Goal: Task Accomplishment & Management: Manage account settings

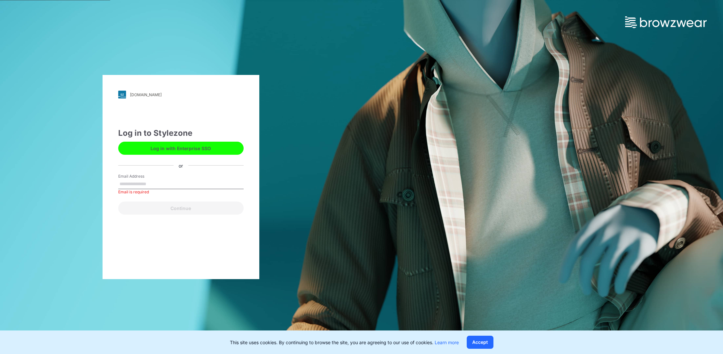
click at [220, 147] on button "Log in with Enterprise SSO" at bounding box center [180, 147] width 125 height 13
click at [181, 185] on input "Email Address" at bounding box center [180, 184] width 125 height 10
type input "**********"
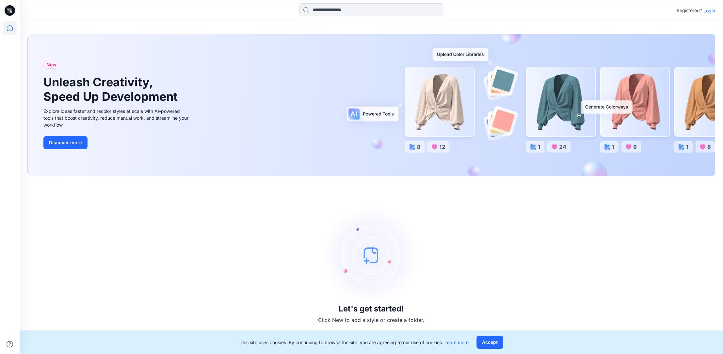
click at [708, 11] on p "Login" at bounding box center [710, 10] width 12 height 7
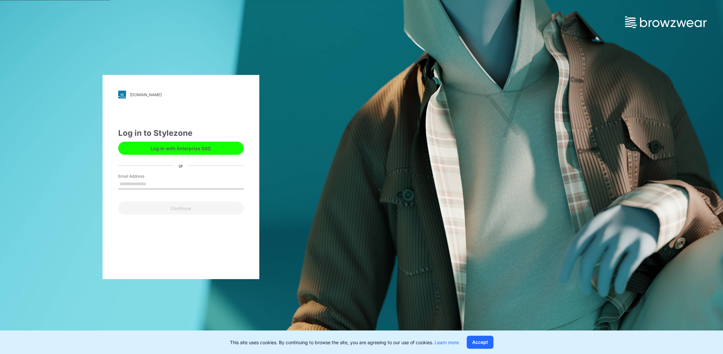
click at [189, 183] on input "Email Address" at bounding box center [180, 184] width 125 height 10
type input "**********"
click at [187, 208] on button "Continue" at bounding box center [180, 207] width 125 height 13
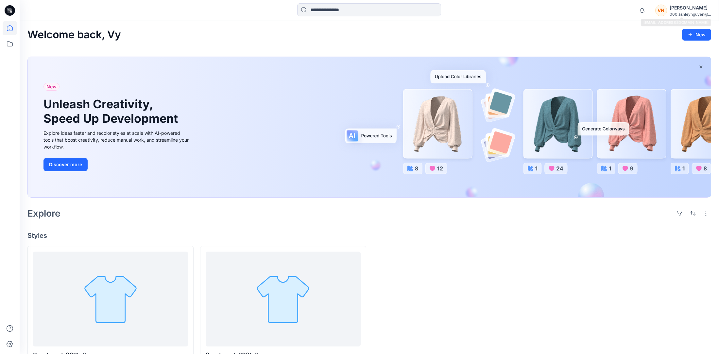
click at [691, 9] on div "[PERSON_NAME]" at bounding box center [689, 8] width 41 height 8
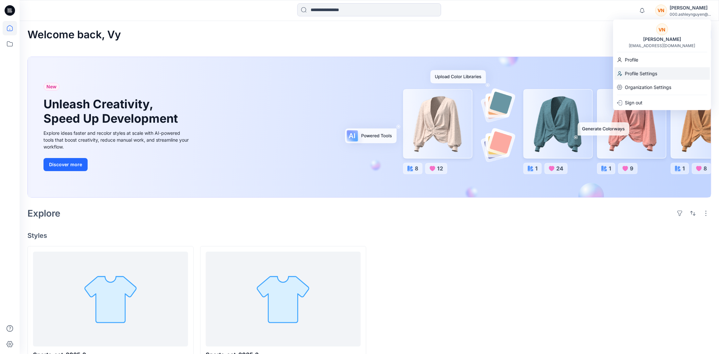
click at [654, 76] on p "Profile Settings" at bounding box center [640, 73] width 32 height 12
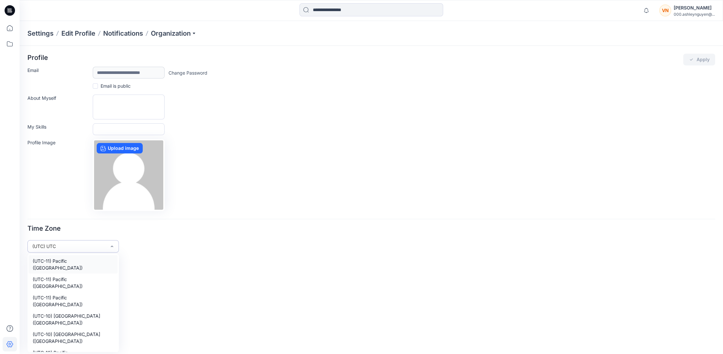
click at [91, 248] on div "(UTC) UTC" at bounding box center [69, 245] width 74 height 7
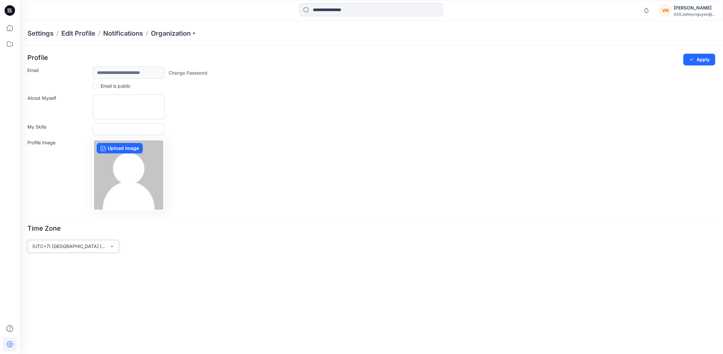
click at [281, 213] on form "**********" at bounding box center [371, 153] width 688 height 199
click at [702, 61] on button "Apply" at bounding box center [700, 60] width 32 height 12
click at [189, 33] on p "Organization" at bounding box center [174, 33] width 46 height 9
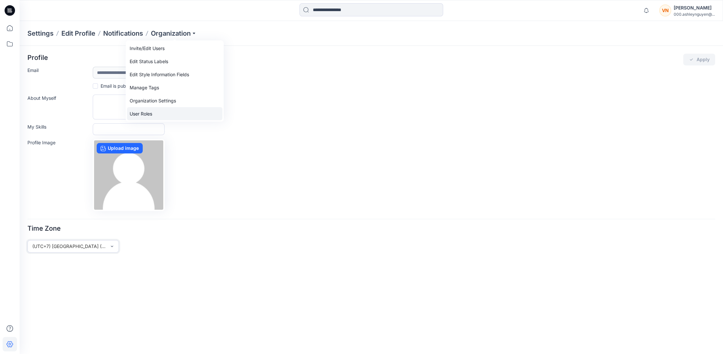
click at [175, 110] on link "User Roles" at bounding box center [174, 113] width 95 height 13
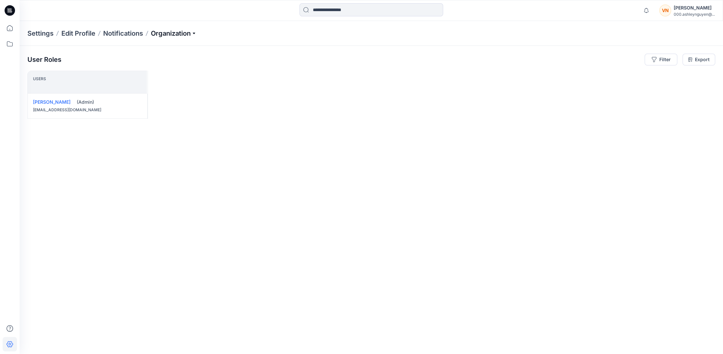
click at [181, 31] on p "Organization" at bounding box center [174, 33] width 46 height 9
click at [156, 100] on link "Organization Settings" at bounding box center [174, 100] width 95 height 13
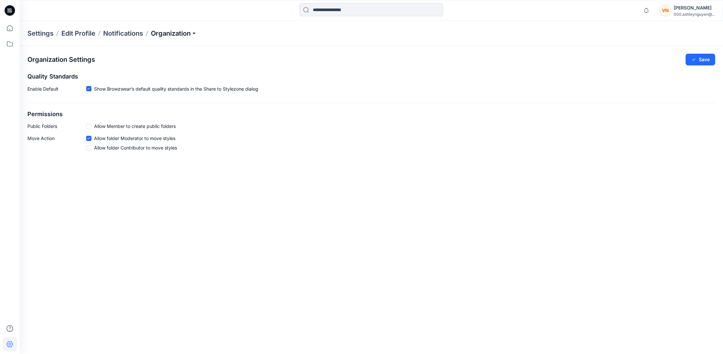
click at [181, 29] on p "Organization" at bounding box center [174, 33] width 46 height 9
click at [176, 88] on link "Manage Tags" at bounding box center [174, 87] width 95 height 13
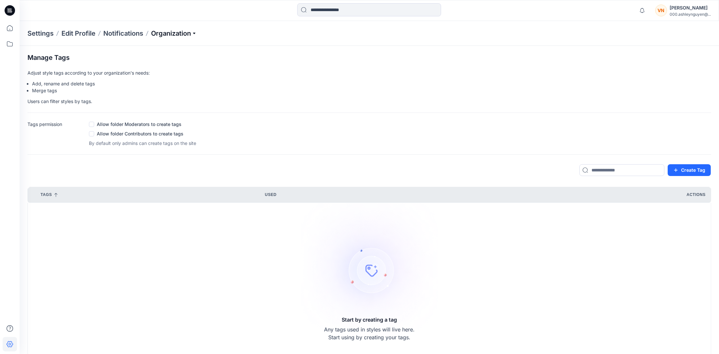
click at [178, 34] on p "Organization" at bounding box center [174, 33] width 46 height 9
click at [176, 75] on link "Edit Style Information Fields" at bounding box center [174, 74] width 95 height 13
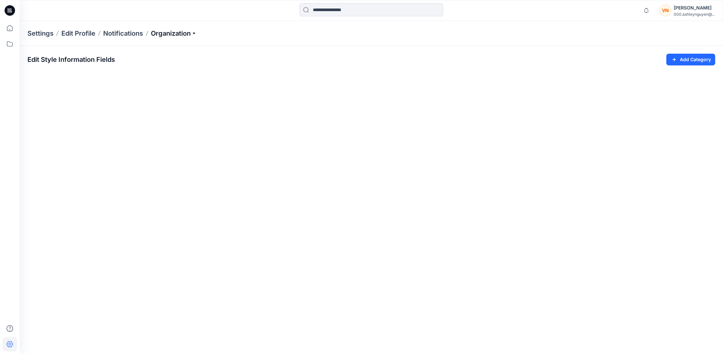
click at [183, 34] on p "Organization" at bounding box center [174, 33] width 46 height 9
click at [175, 50] on link "Invite/Edit Users" at bounding box center [174, 48] width 95 height 13
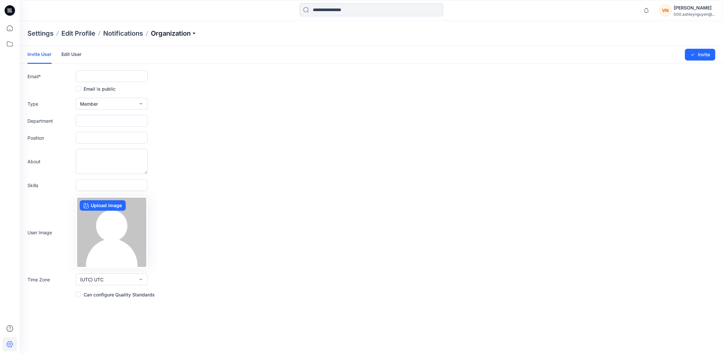
click at [181, 33] on p "Organization" at bounding box center [174, 33] width 46 height 9
click at [171, 63] on link "Edit Status Labels" at bounding box center [174, 61] width 95 height 13
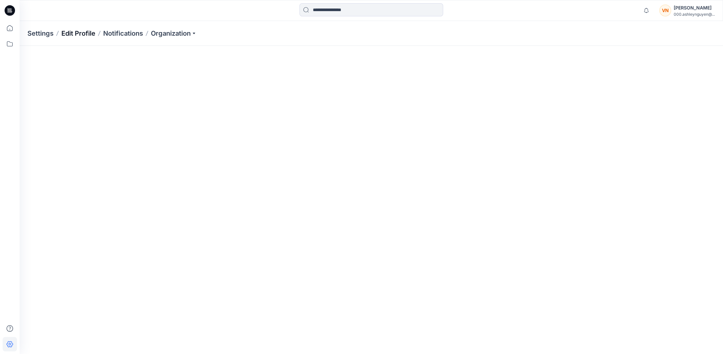
click at [87, 29] on p "Edit Profile" at bounding box center [78, 33] width 34 height 9
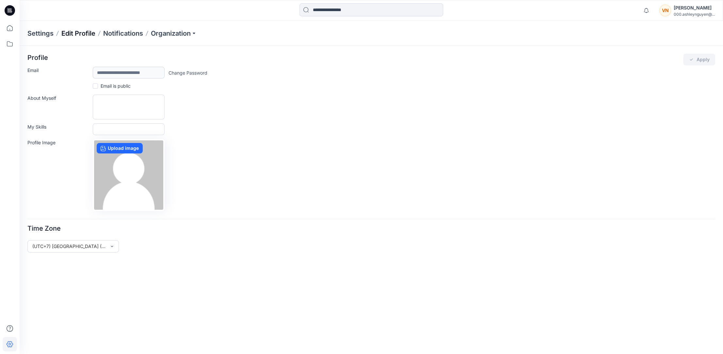
click at [82, 32] on p "Edit Profile" at bounding box center [78, 33] width 34 height 9
click at [45, 35] on p "Settings" at bounding box center [40, 33] width 26 height 9
click at [45, 29] on p "Settings" at bounding box center [40, 33] width 26 height 9
click at [40, 32] on p "Settings" at bounding box center [40, 33] width 26 height 9
click at [108, 33] on p "Notifications" at bounding box center [123, 33] width 40 height 9
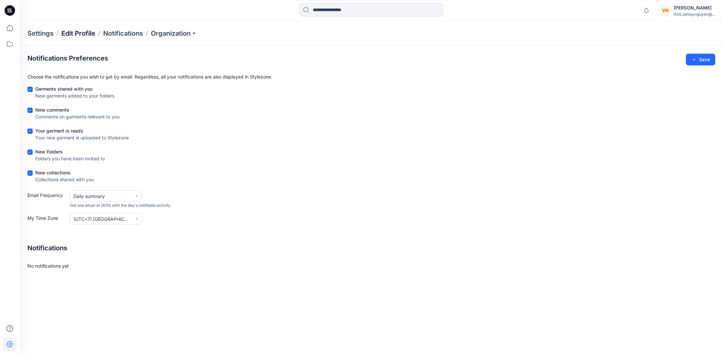
click at [79, 30] on p "Edit Profile" at bounding box center [78, 33] width 34 height 9
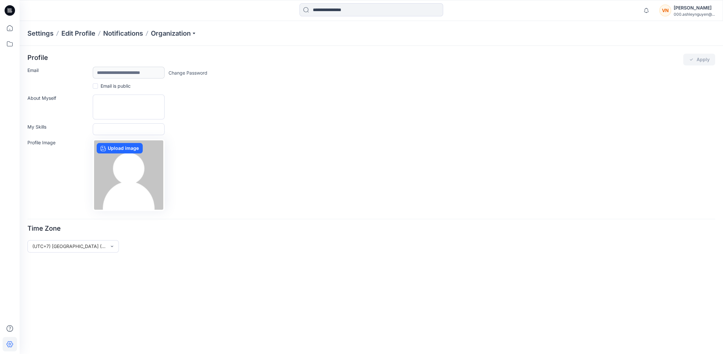
click at [515, 111] on div "About Myself" at bounding box center [371, 106] width 688 height 25
click at [697, 13] on div "000.ashleynguyen@..." at bounding box center [694, 14] width 41 height 5
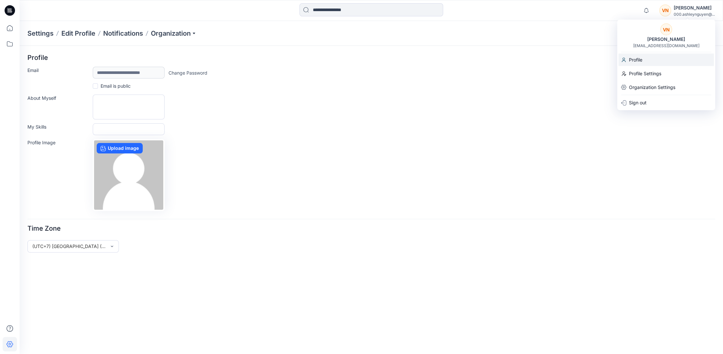
click at [666, 58] on div "Profile" at bounding box center [666, 60] width 95 height 12
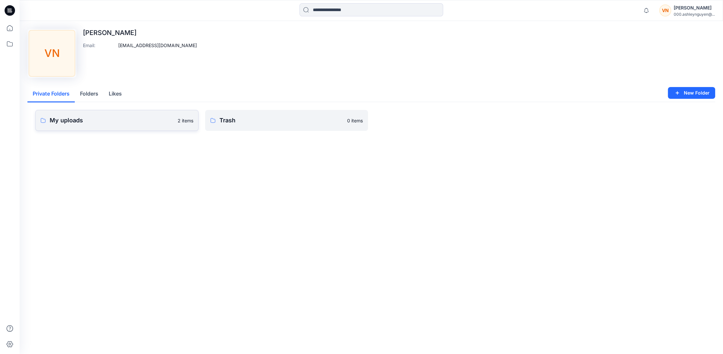
click at [179, 119] on p "2 items" at bounding box center [186, 120] width 16 height 7
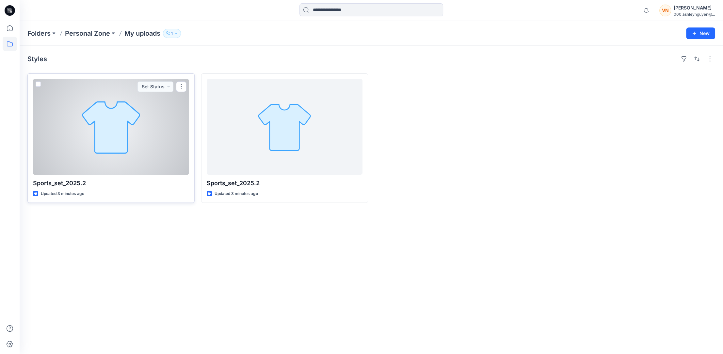
click at [105, 130] on div at bounding box center [111, 127] width 156 height 96
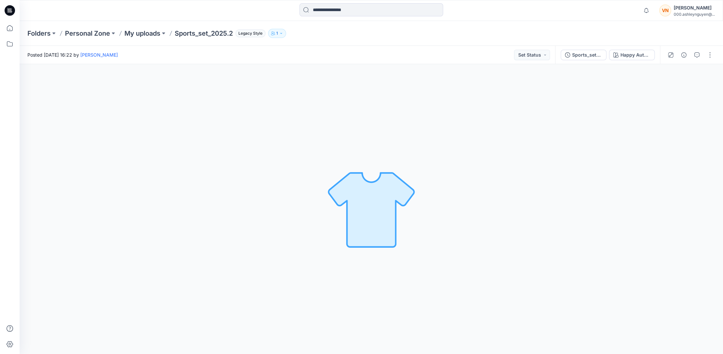
click at [617, 95] on div "Happy Autumn Loading... Material Properties Loading..." at bounding box center [372, 209] width 704 height 290
click at [341, 81] on div "Happy Autumn Loading... Material Properties Loading..." at bounding box center [372, 209] width 704 height 290
drag, startPoint x: 386, startPoint y: 181, endPoint x: 318, endPoint y: 189, distance: 68.7
click at [345, 194] on img at bounding box center [371, 208] width 91 height 91
drag, startPoint x: 253, startPoint y: 172, endPoint x: 460, endPoint y: 208, distance: 209.6
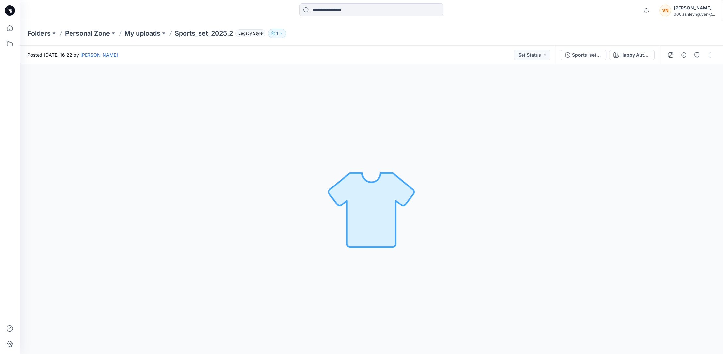
click at [428, 203] on div "Happy Autumn Loading... Material Properties Loading..." at bounding box center [372, 209] width 704 height 290
drag, startPoint x: 476, startPoint y: 209, endPoint x: 507, endPoint y: 201, distance: 32.0
click at [500, 203] on div "Happy Autumn Loading... Material Properties Loading..." at bounding box center [372, 209] width 704 height 290
click at [562, 188] on div "Happy Autumn Loading... Material Properties Loading..." at bounding box center [372, 209] width 704 height 290
drag, startPoint x: 323, startPoint y: 204, endPoint x: 325, endPoint y: 212, distance: 8.6
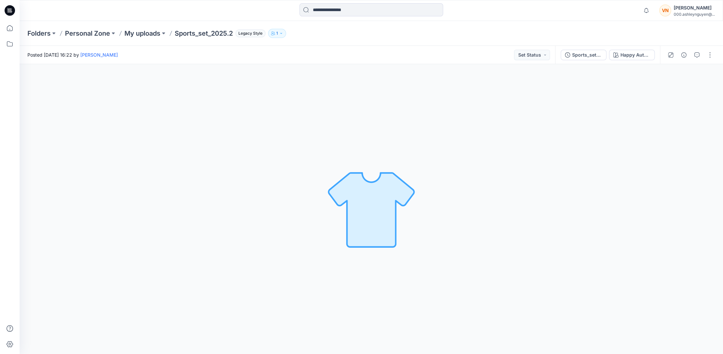
click at [323, 205] on div "Happy Autumn Loading... Material Properties Loading..." at bounding box center [372, 209] width 704 height 290
drag, startPoint x: 325, startPoint y: 212, endPoint x: 426, endPoint y: 222, distance: 101.2
click at [379, 241] on div "Happy Autumn Loading... Material Properties Loading..." at bounding box center [372, 209] width 704 height 290
drag, startPoint x: 426, startPoint y: 222, endPoint x: 526, endPoint y: 181, distance: 108.6
click at [487, 212] on div "Happy Autumn Loading... Material Properties Loading..." at bounding box center [372, 209] width 704 height 290
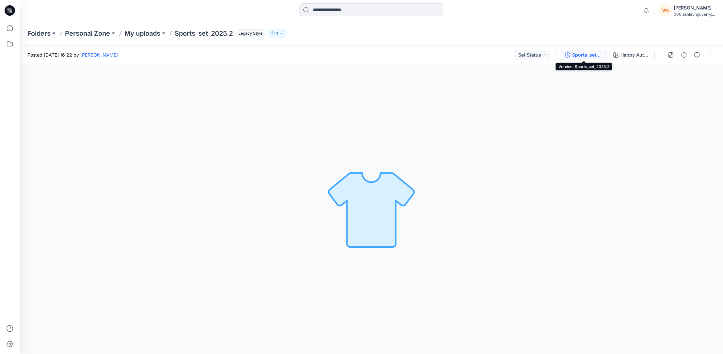
click at [592, 53] on div "Sports_set_2025.2" at bounding box center [588, 54] width 30 height 7
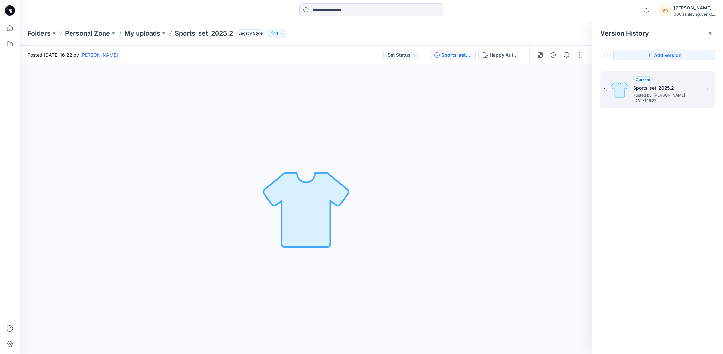
click at [644, 87] on h5 "Sports_set_2025.2" at bounding box center [666, 88] width 65 height 8
click at [641, 78] on span "Current" at bounding box center [643, 79] width 14 height 5
click at [645, 93] on span "Posted by: Vy Nguyen" at bounding box center [666, 95] width 65 height 7
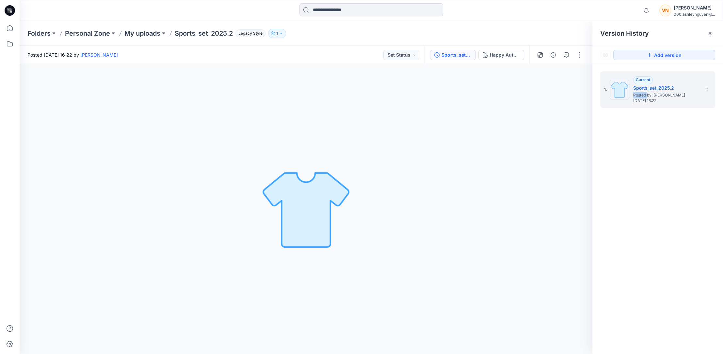
click at [580, 105] on div "Happy Autumn Loading... Material Properties Loading..." at bounding box center [306, 209] width 573 height 290
click at [503, 53] on div "Happy Autumn" at bounding box center [505, 54] width 30 height 7
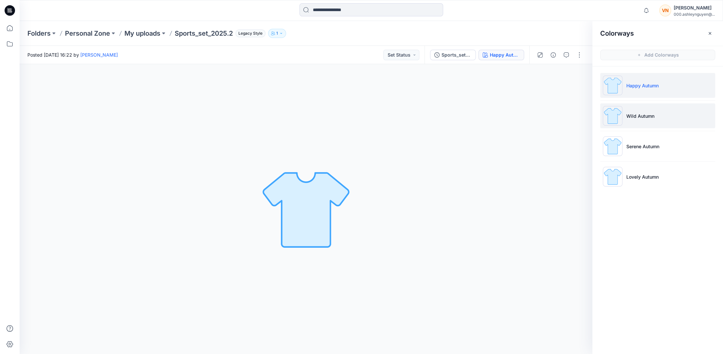
click at [623, 113] on img at bounding box center [613, 116] width 20 height 20
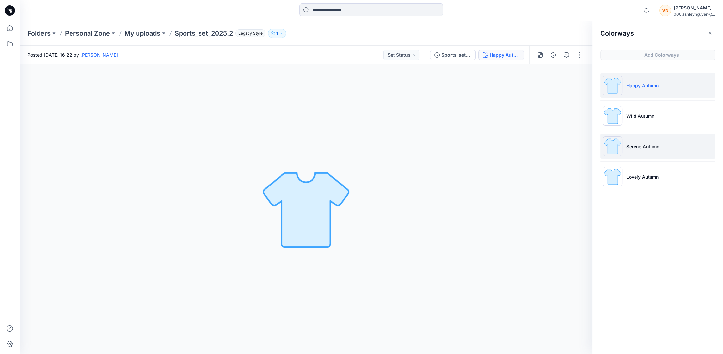
click at [654, 139] on li "Serene Autumn" at bounding box center [658, 146] width 115 height 25
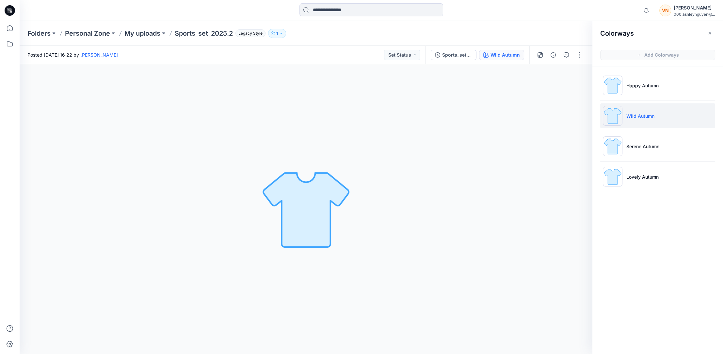
click at [640, 117] on p "Wild Autumn" at bounding box center [641, 115] width 28 height 7
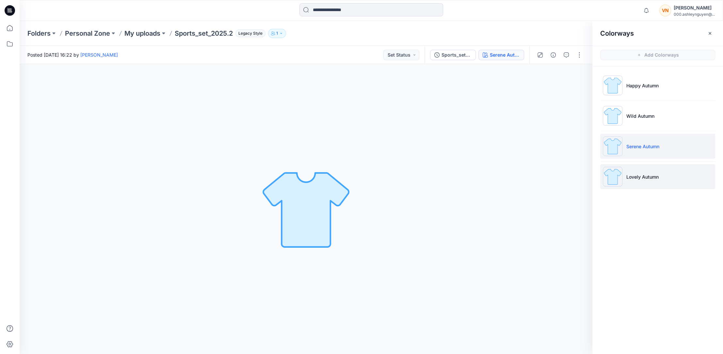
click at [634, 178] on p "Lovely Autumn" at bounding box center [643, 176] width 32 height 7
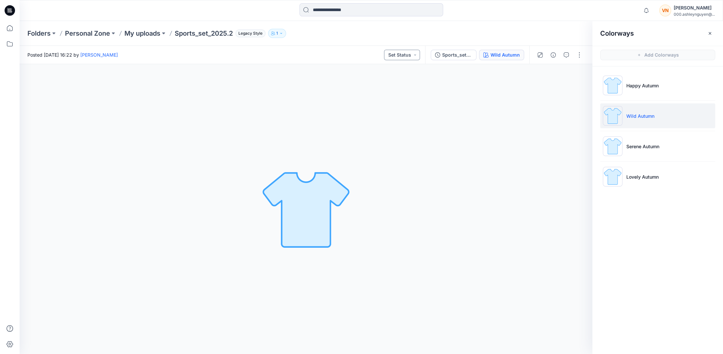
click at [400, 57] on button "Set Status" at bounding box center [402, 55] width 36 height 10
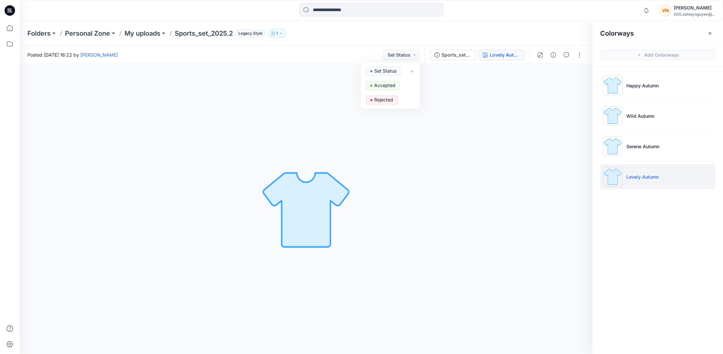
click at [457, 94] on div "Lovely Autumn Loading... Material Properties Loading..." at bounding box center [306, 209] width 573 height 290
click at [186, 32] on p "Sports_set_2025.2" at bounding box center [204, 33] width 58 height 9
click at [146, 32] on p "My uploads" at bounding box center [143, 33] width 36 height 9
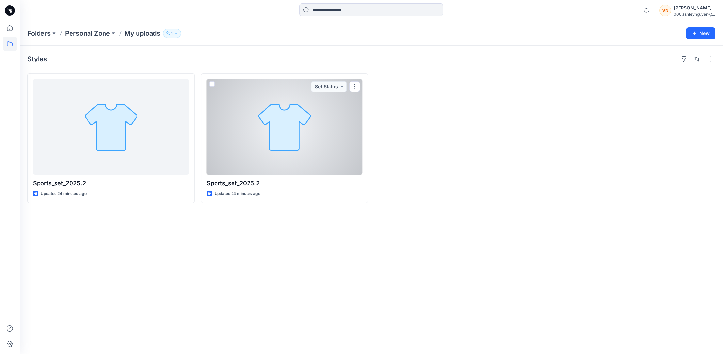
click at [343, 122] on div at bounding box center [285, 127] width 156 height 96
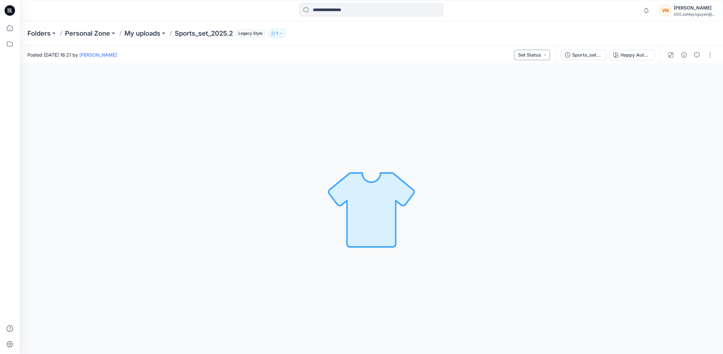
click at [536, 57] on button "Set Status" at bounding box center [532, 55] width 36 height 10
click at [407, 168] on img at bounding box center [371, 208] width 91 height 91
drag, startPoint x: 408, startPoint y: 249, endPoint x: 377, endPoint y: 264, distance: 34.2
click at [408, 258] on div "Happy Autumn Loading... Material Properties Loading..." at bounding box center [372, 209] width 704 height 290
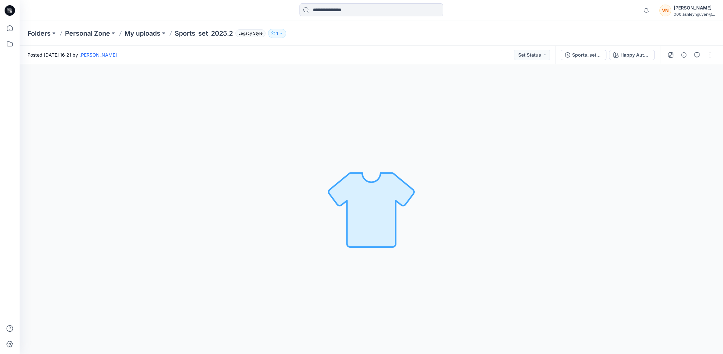
drag, startPoint x: 377, startPoint y: 264, endPoint x: 291, endPoint y: 219, distance: 96.6
click at [345, 262] on div "Happy Autumn Loading... Material Properties Loading..." at bounding box center [372, 209] width 704 height 290
drag, startPoint x: 291, startPoint y: 219, endPoint x: 415, endPoint y: 191, distance: 127.2
click at [392, 197] on div "Happy Autumn Loading... Material Properties Loading..." at bounding box center [372, 209] width 704 height 290
drag, startPoint x: 446, startPoint y: 191, endPoint x: 489, endPoint y: 195, distance: 43.3
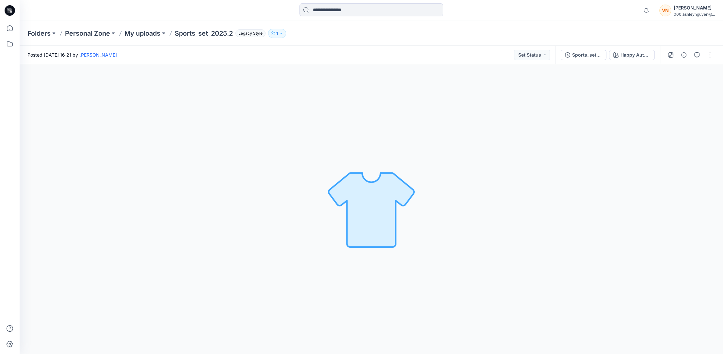
click at [474, 208] on div "Happy Autumn Loading... Material Properties Loading..." at bounding box center [372, 209] width 704 height 290
drag, startPoint x: 489, startPoint y: 195, endPoint x: 296, endPoint y: 180, distance: 193.4
click at [471, 198] on div "Happy Autumn Loading... Material Properties Loading..." at bounding box center [372, 209] width 704 height 290
click at [296, 180] on div "Happy Autumn Loading... Material Properties Loading..." at bounding box center [372, 209] width 704 height 290
drag, startPoint x: 476, startPoint y: 187, endPoint x: 501, endPoint y: 182, distance: 25.3
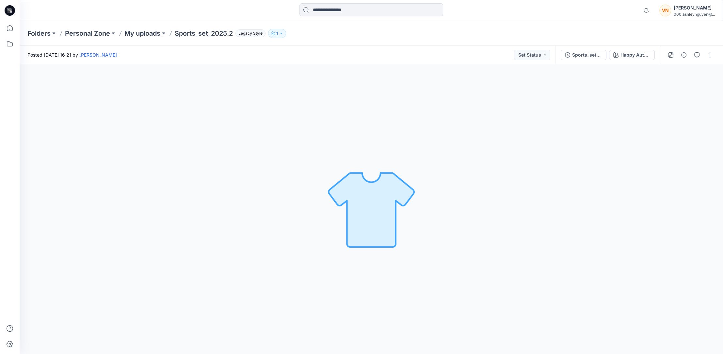
click at [491, 188] on div "Happy Autumn Loading... Material Properties Loading..." at bounding box center [372, 209] width 704 height 290
drag, startPoint x: 501, startPoint y: 182, endPoint x: 318, endPoint y: 178, distance: 182.4
click at [498, 185] on div "Happy Autumn Loading... Material Properties Loading..." at bounding box center [372, 209] width 704 height 290
drag, startPoint x: 318, startPoint y: 178, endPoint x: 368, endPoint y: 149, distance: 58.2
click at [328, 171] on div "Happy Autumn Loading... Material Properties Loading..." at bounding box center [372, 209] width 704 height 290
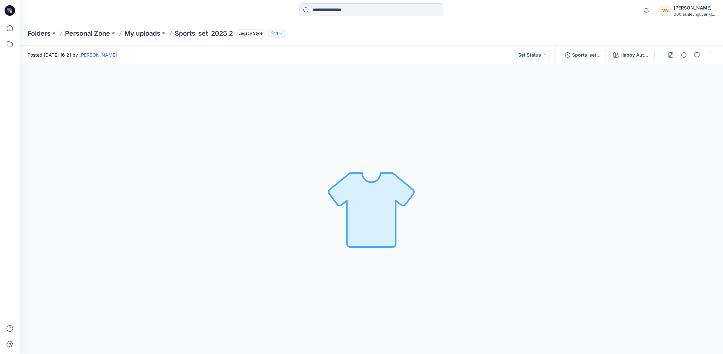
click at [687, 9] on div "[PERSON_NAME]" at bounding box center [694, 8] width 41 height 8
click at [646, 73] on p "Profile Settings" at bounding box center [645, 73] width 32 height 12
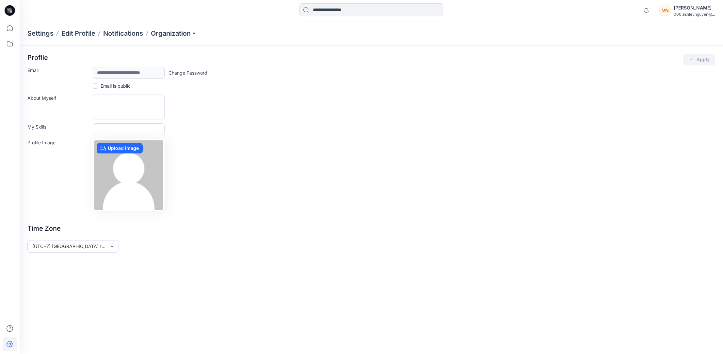
click at [226, 91] on div "**********" at bounding box center [371, 132] width 688 height 157
click at [133, 105] on textarea "About Myself" at bounding box center [129, 106] width 72 height 25
click at [119, 130] on input "My Skills" at bounding box center [129, 129] width 72 height 12
drag, startPoint x: 243, startPoint y: 129, endPoint x: 239, endPoint y: 130, distance: 4.1
click at [243, 128] on div "My Skills" at bounding box center [371, 129] width 688 height 12
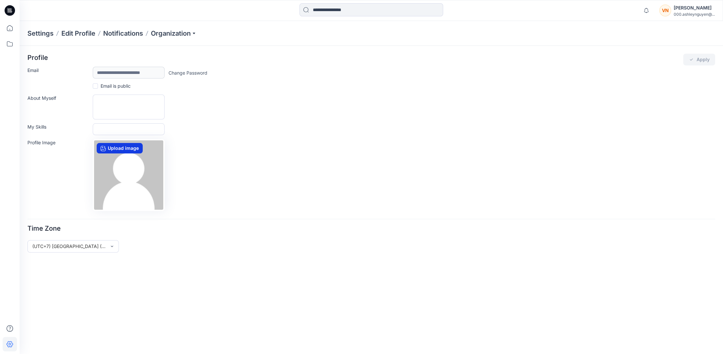
click at [125, 151] on label "Upload image" at bounding box center [120, 148] width 46 height 10
click at [0, 0] on input "Upload image" at bounding box center [0, 0] width 0 height 0
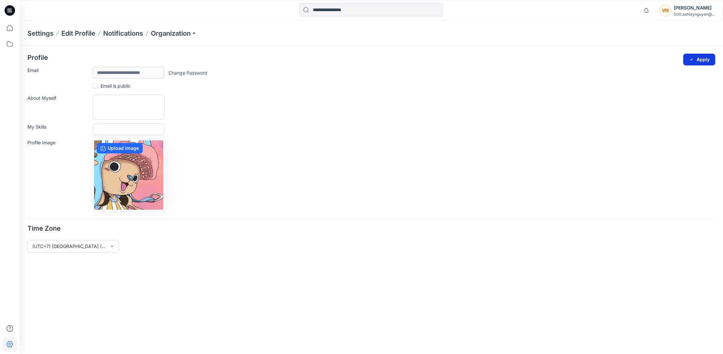
click at [715, 58] on button "Apply" at bounding box center [700, 60] width 32 height 12
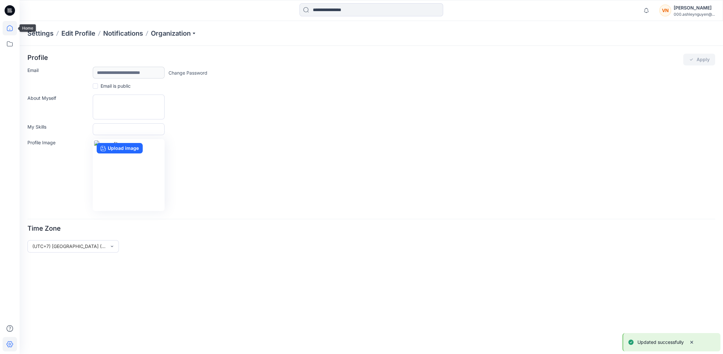
click at [17, 25] on icon at bounding box center [10, 28] width 14 height 14
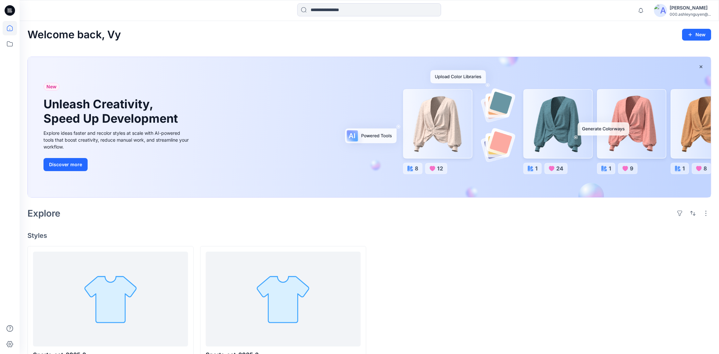
click at [577, 275] on div at bounding box center [628, 310] width 166 height 128
click at [601, 322] on div at bounding box center [628, 310] width 166 height 128
click at [498, 236] on h4 "Styles" at bounding box center [368, 235] width 683 height 8
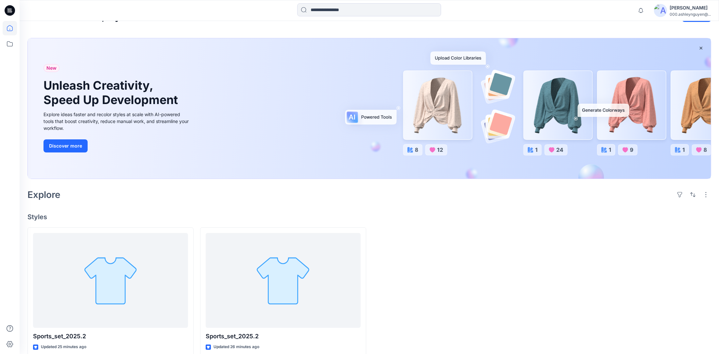
scroll to position [28, 0]
